Goal: Task Accomplishment & Management: Use online tool/utility

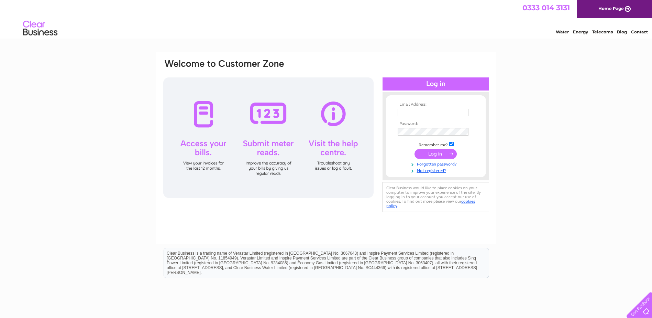
type input "[EMAIL_ADDRESS][DOMAIN_NAME]"
click at [425, 152] on input "submit" at bounding box center [436, 154] width 42 height 10
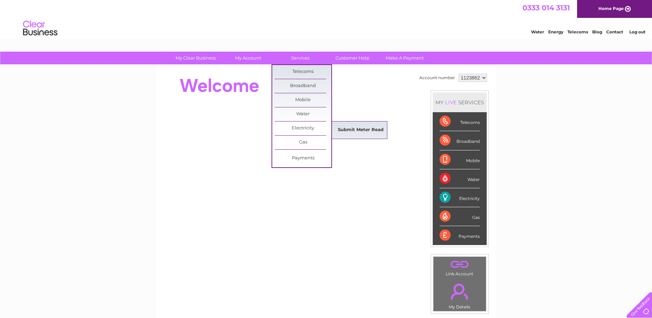
click at [348, 129] on link "Submit Meter Read" at bounding box center [361, 130] width 57 height 14
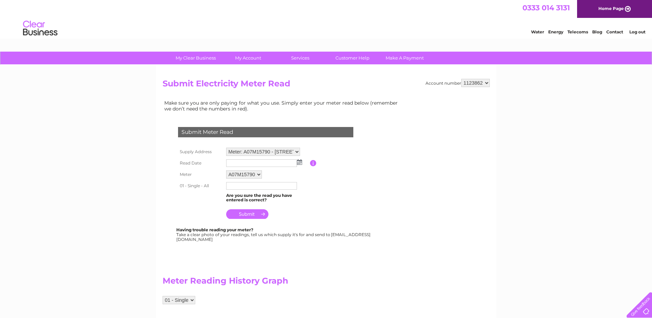
click at [248, 162] on input "text" at bounding box center [261, 163] width 71 height 8
click at [300, 162] on img at bounding box center [299, 162] width 5 height 6
click at [266, 192] on link "3" at bounding box center [265, 192] width 11 height 7
type input "2025/09/03"
click at [238, 184] on input "text" at bounding box center [261, 186] width 71 height 8
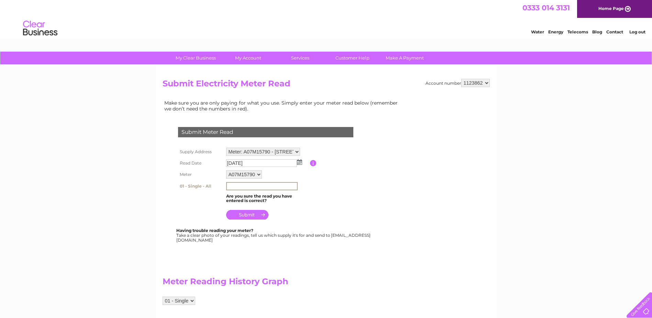
click at [230, 187] on input "text" at bounding box center [262, 186] width 72 height 8
type input "20424"
click at [242, 212] on input "submit" at bounding box center [247, 215] width 42 height 10
